Goal: Information Seeking & Learning: Learn about a topic

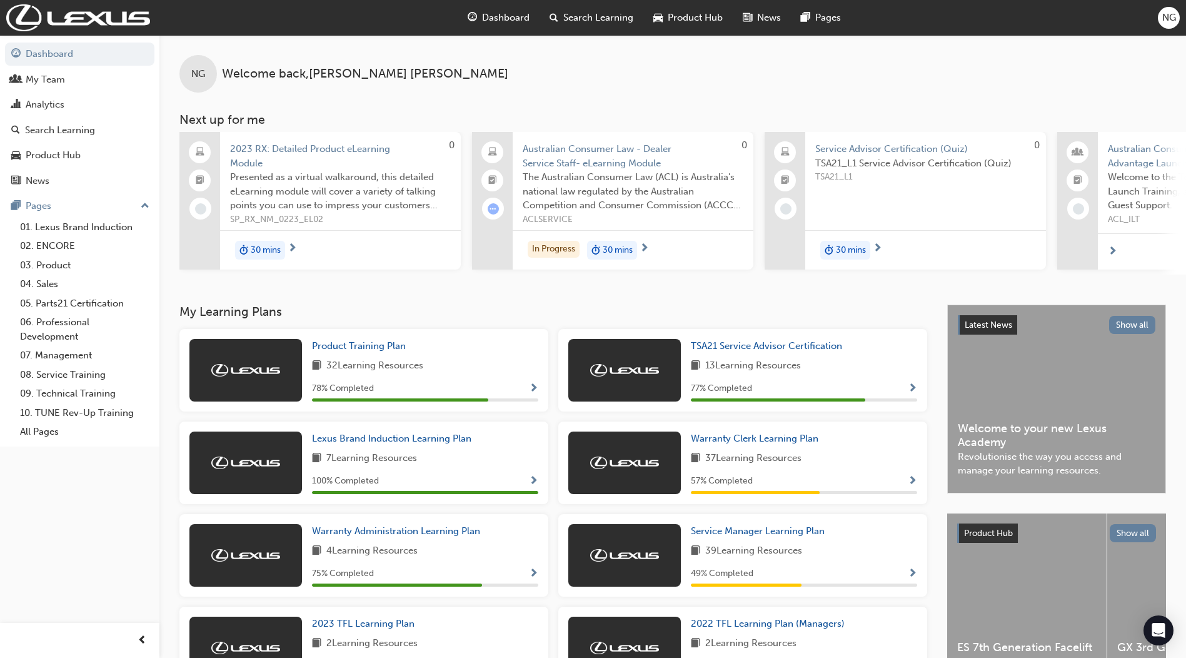
click at [615, 457] on div at bounding box center [625, 463] width 113 height 63
click at [707, 442] on span "Warranty Clerk Learning Plan" at bounding box center [755, 438] width 128 height 11
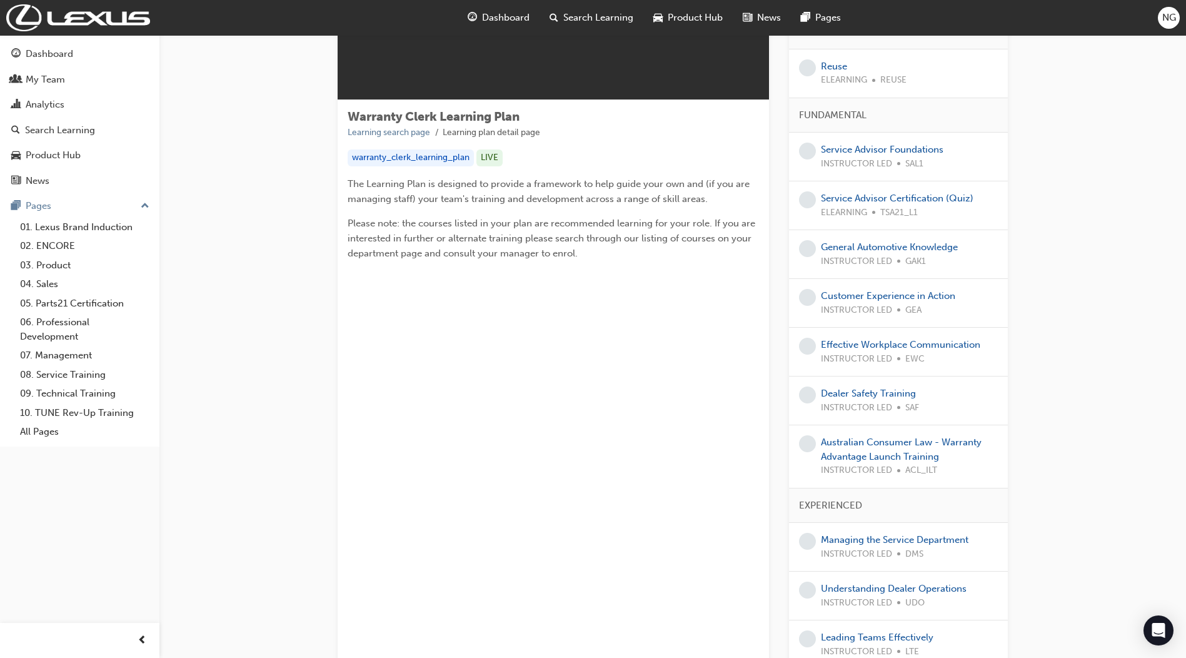
scroll to position [125, 0]
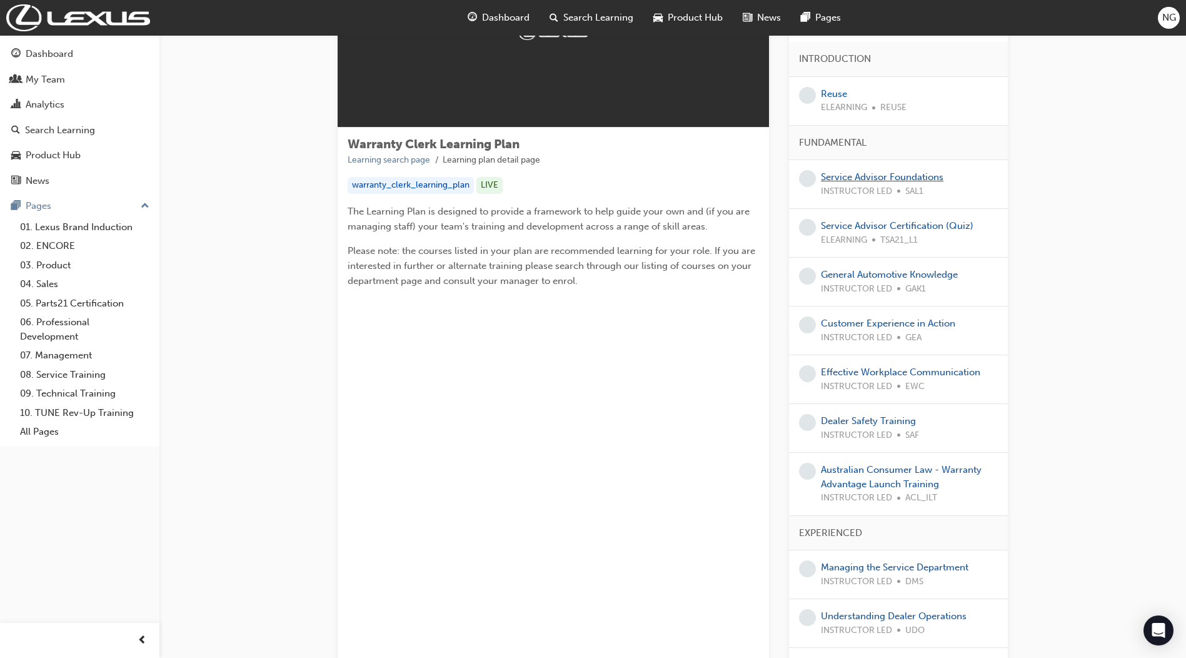
click at [858, 178] on link "Service Advisor Foundations" at bounding box center [882, 176] width 123 height 11
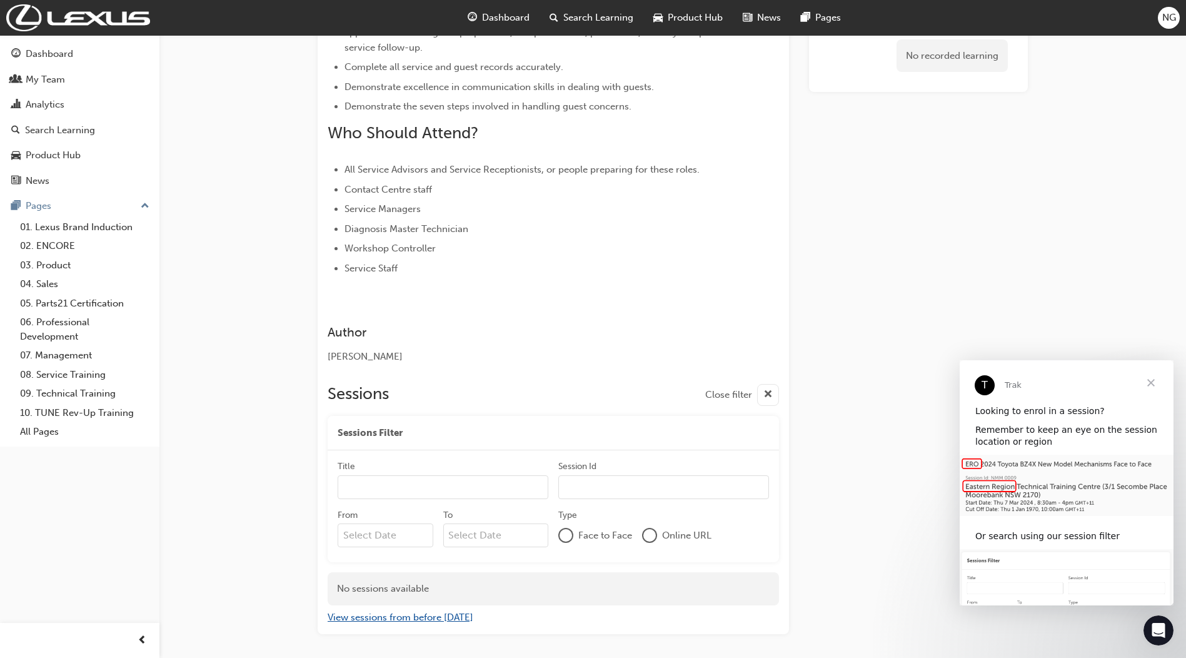
click at [442, 610] on button "View sessions from before [DATE]" at bounding box center [401, 617] width 146 height 14
click at [442, 610] on button "View sessions from [DATE] and in the future" at bounding box center [423, 617] width 190 height 14
click at [1153, 386] on span "Close" at bounding box center [1151, 382] width 45 height 45
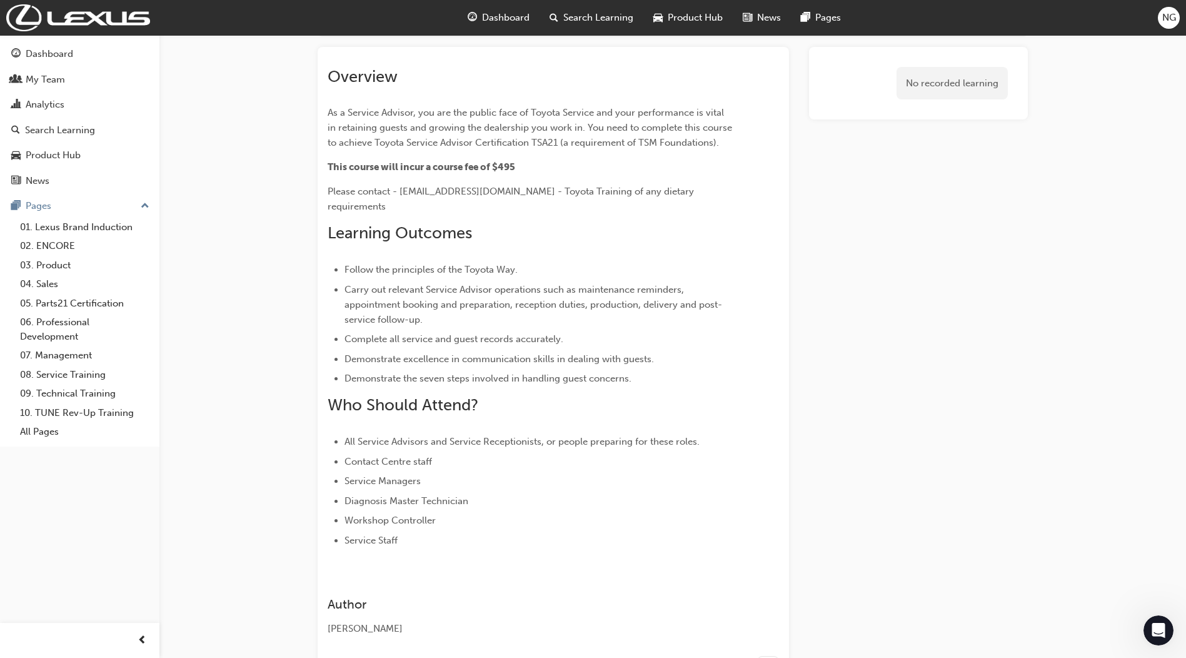
scroll to position [102, 0]
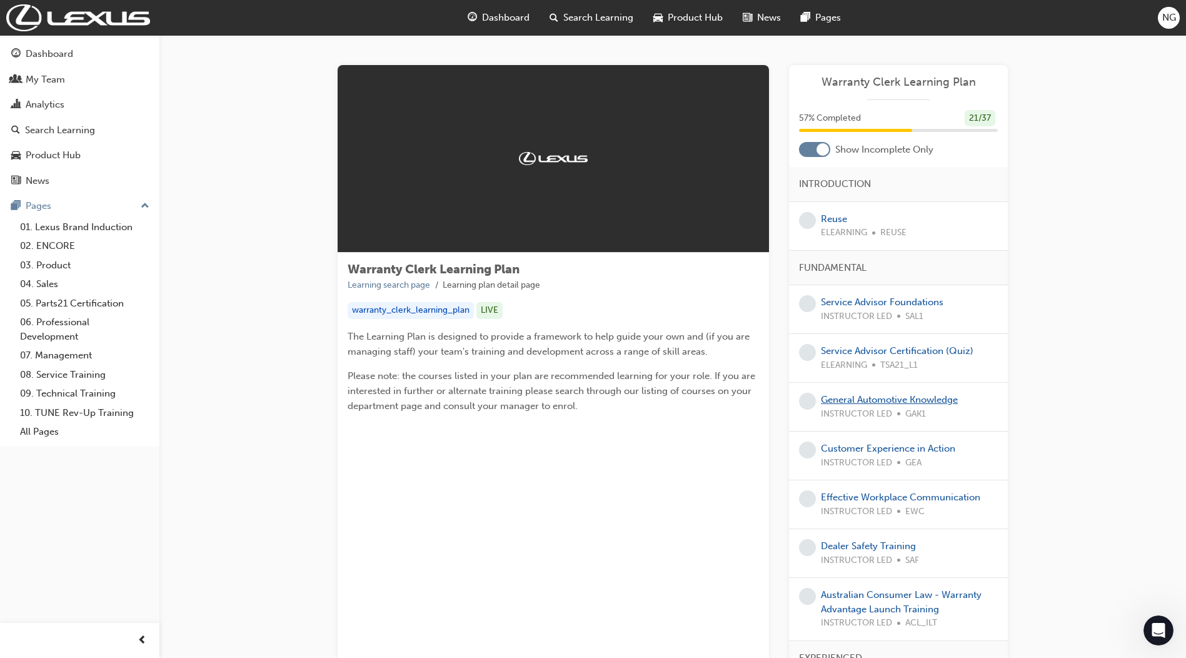
click at [833, 399] on link "General Automotive Knowledge" at bounding box center [889, 399] width 137 height 11
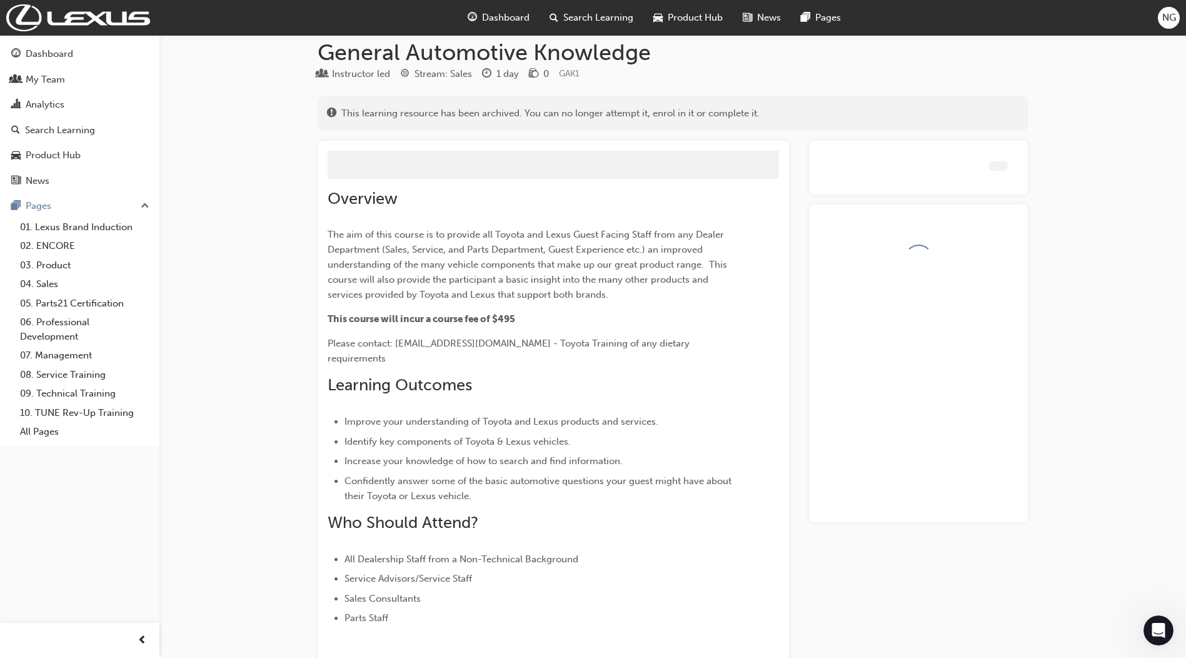
click at [833, 399] on div at bounding box center [918, 364] width 219 height 318
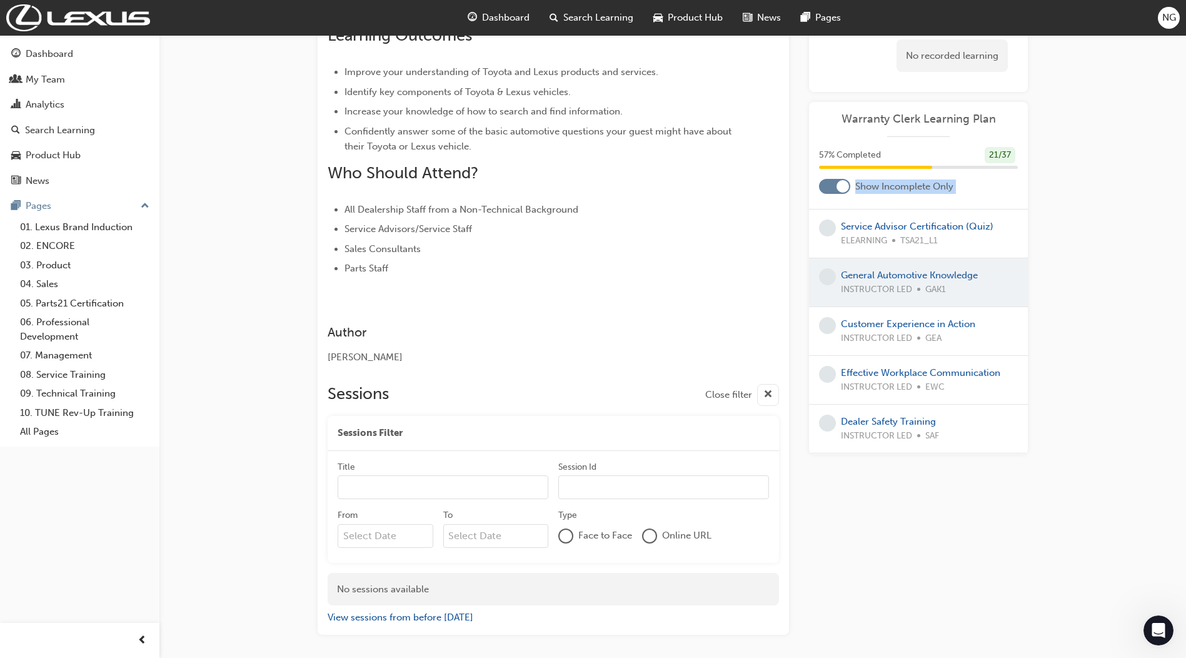
scroll to position [188, 0]
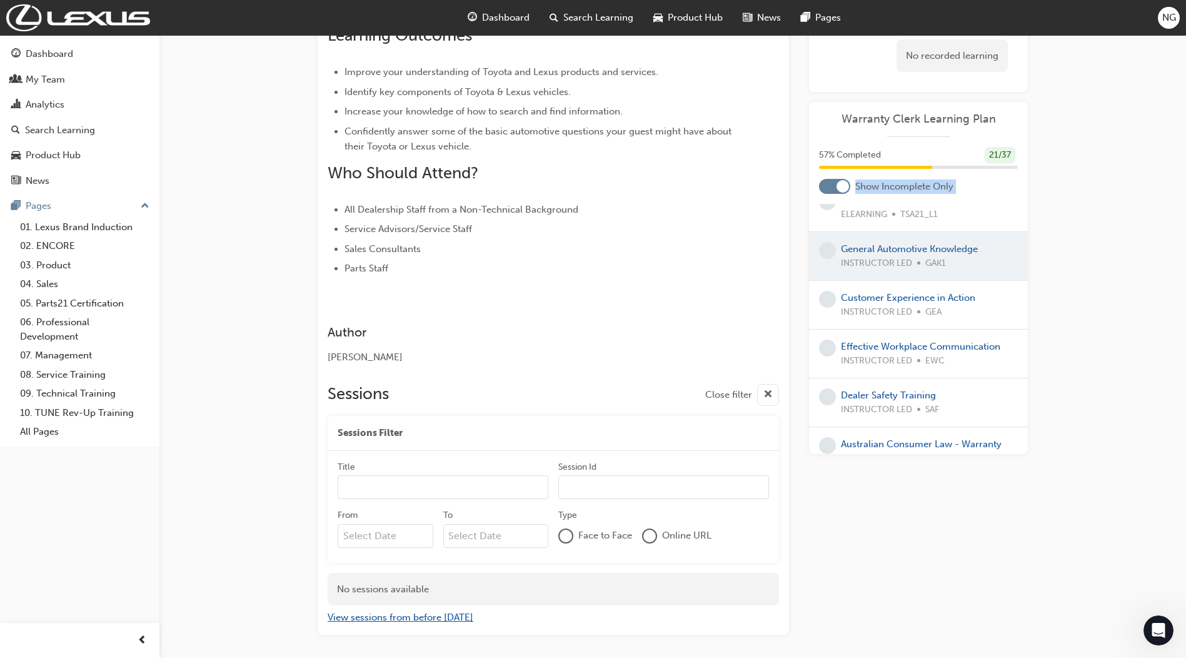
click at [376, 610] on button "View sessions from before [DATE]" at bounding box center [401, 617] width 146 height 14
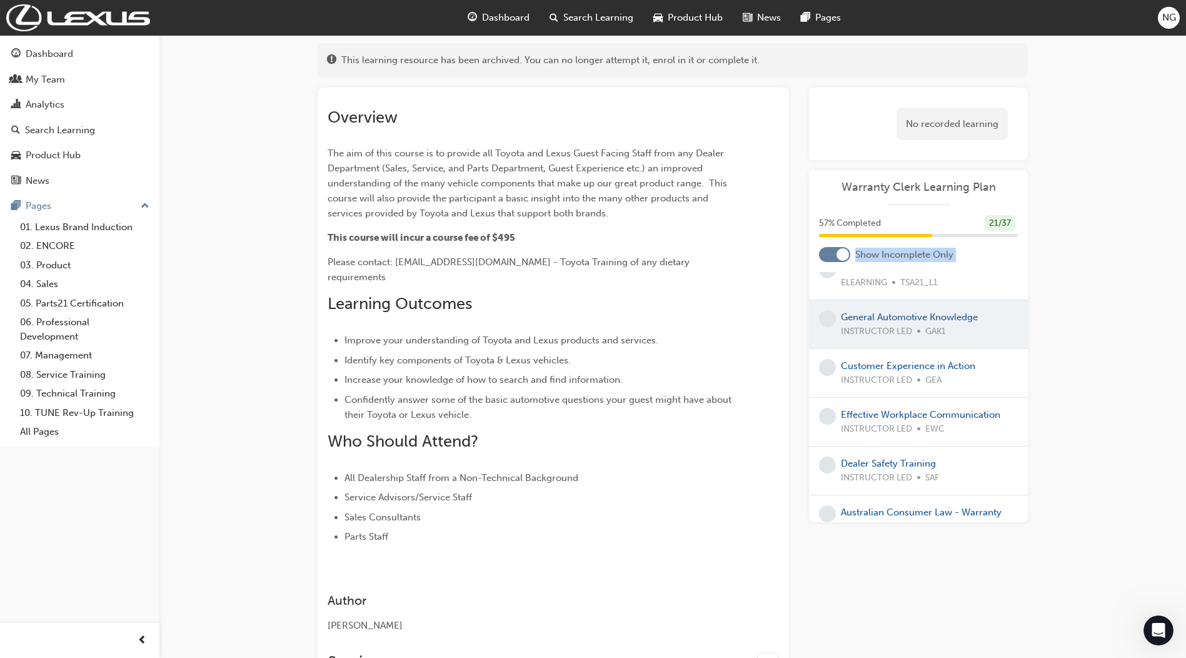
scroll to position [150, 0]
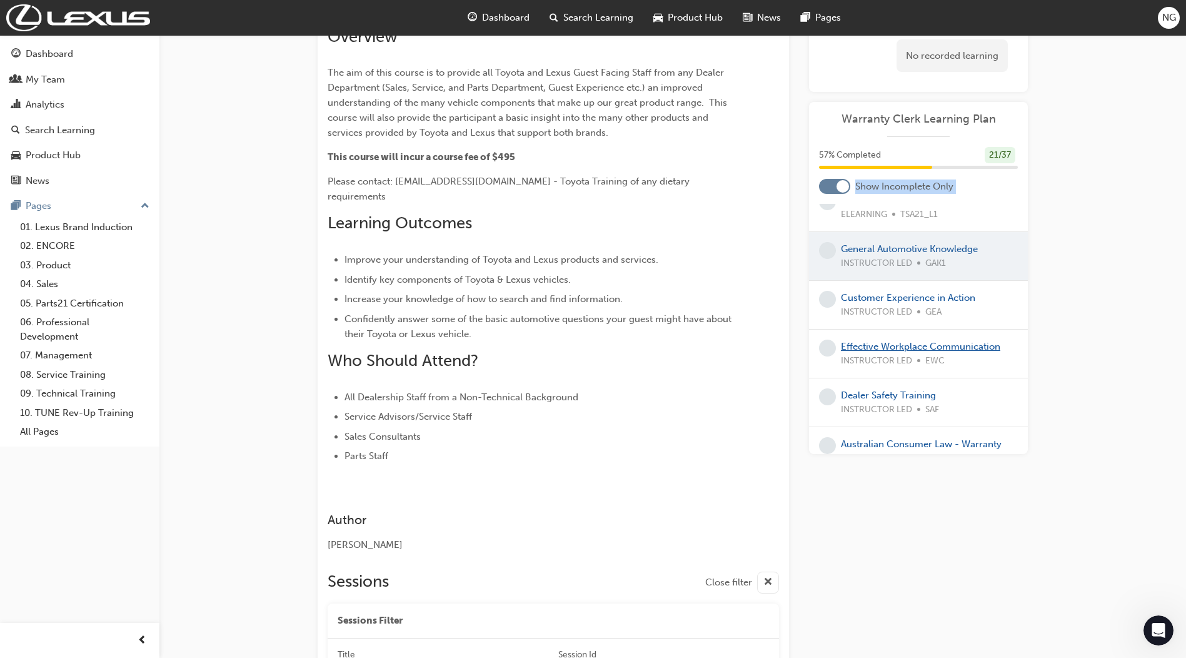
click at [899, 348] on link "Effective Workplace Communication" at bounding box center [920, 346] width 159 height 11
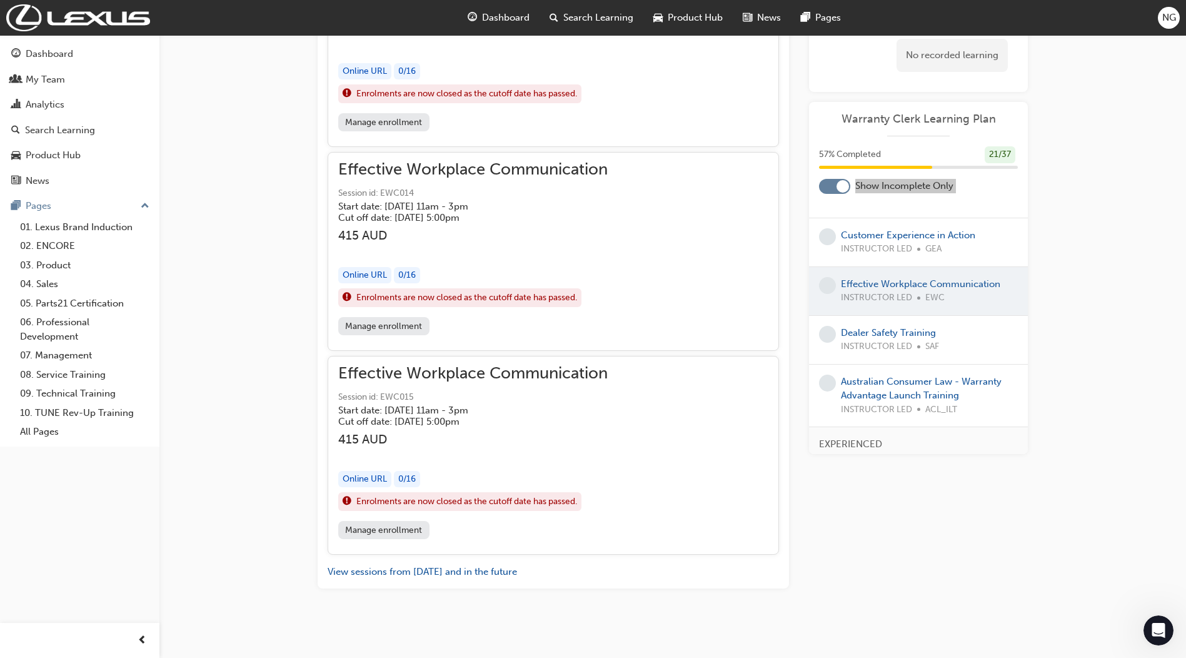
scroll to position [7744, 0]
click at [485, 570] on button "View sessions from [DATE] and in the future" at bounding box center [423, 570] width 190 height 14
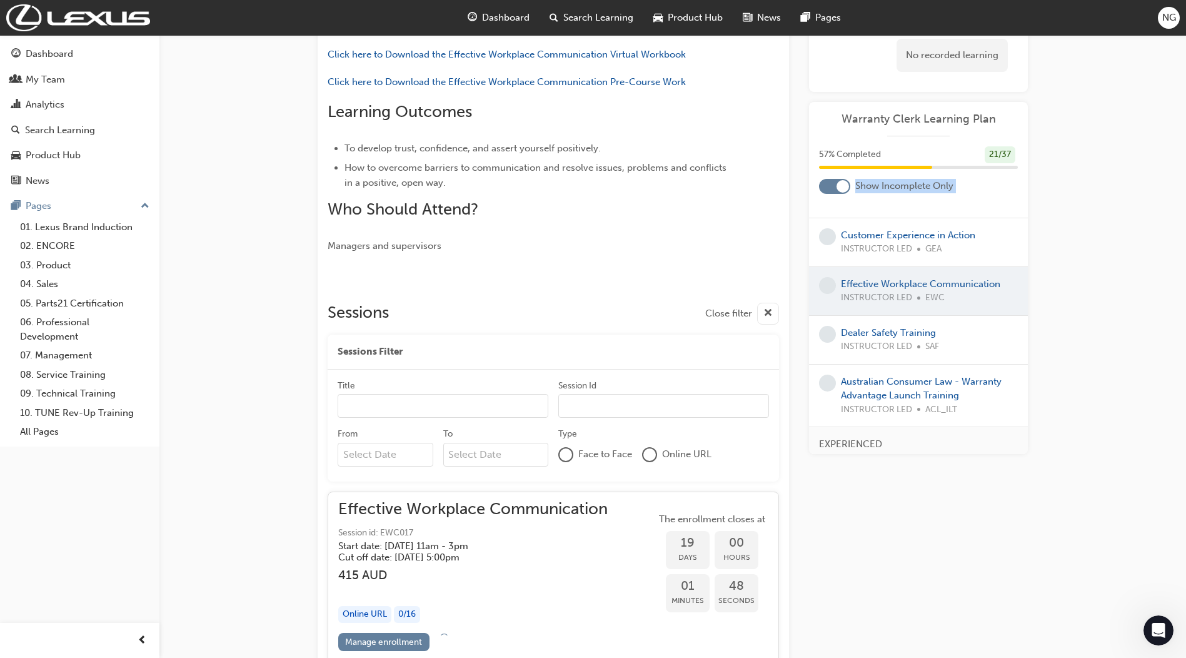
scroll to position [435, 0]
